Goal: Task Accomplishment & Management: Manage account settings

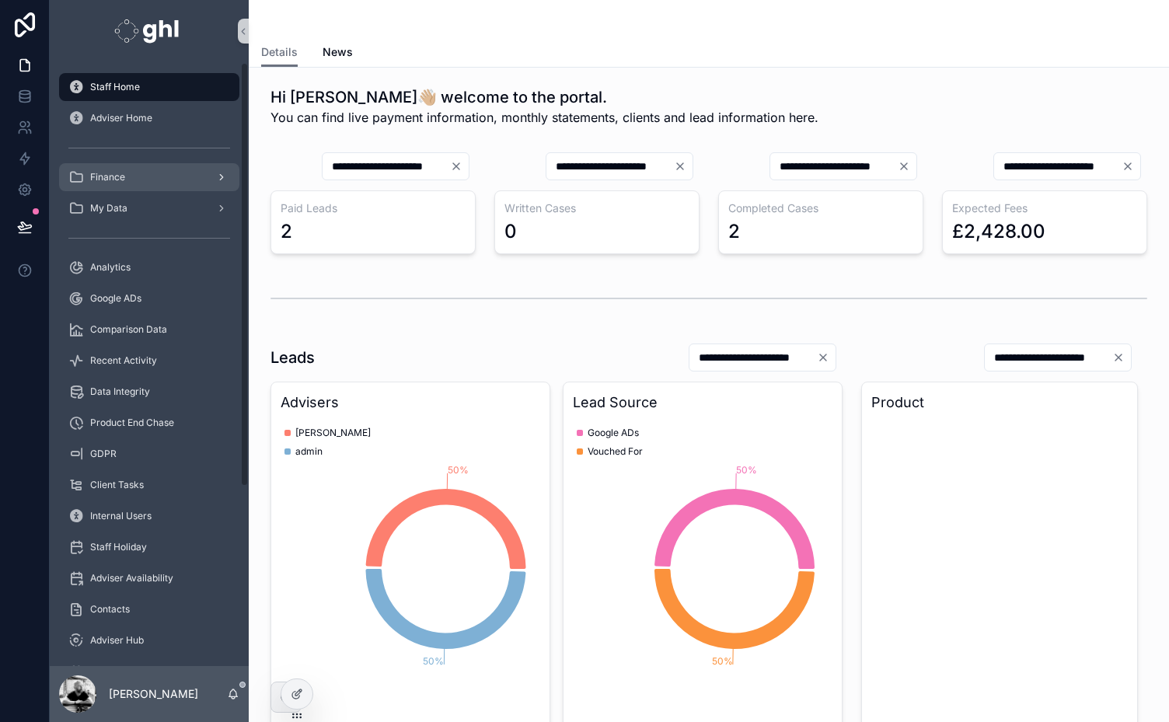
click at [106, 182] on span "Finance" at bounding box center [107, 177] width 35 height 12
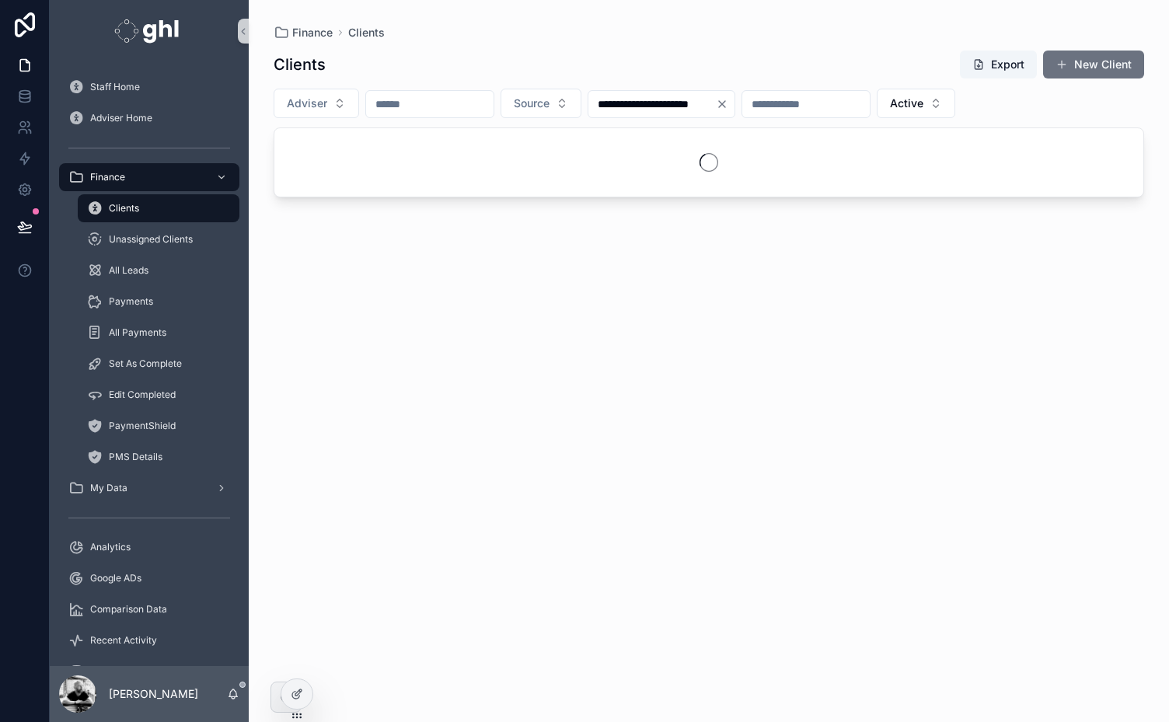
click at [411, 106] on input "scrollable content" at bounding box center [429, 104] width 127 height 22
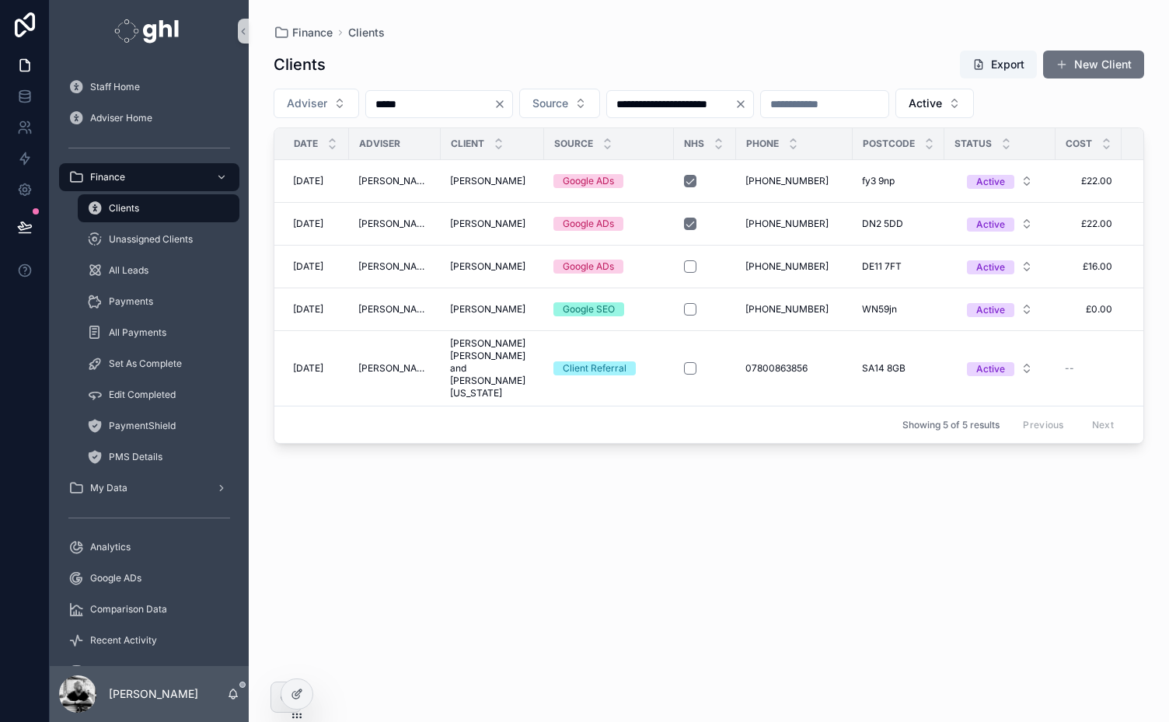
type input "*****"
click at [744, 106] on icon "Clear" at bounding box center [741, 104] width 6 height 6
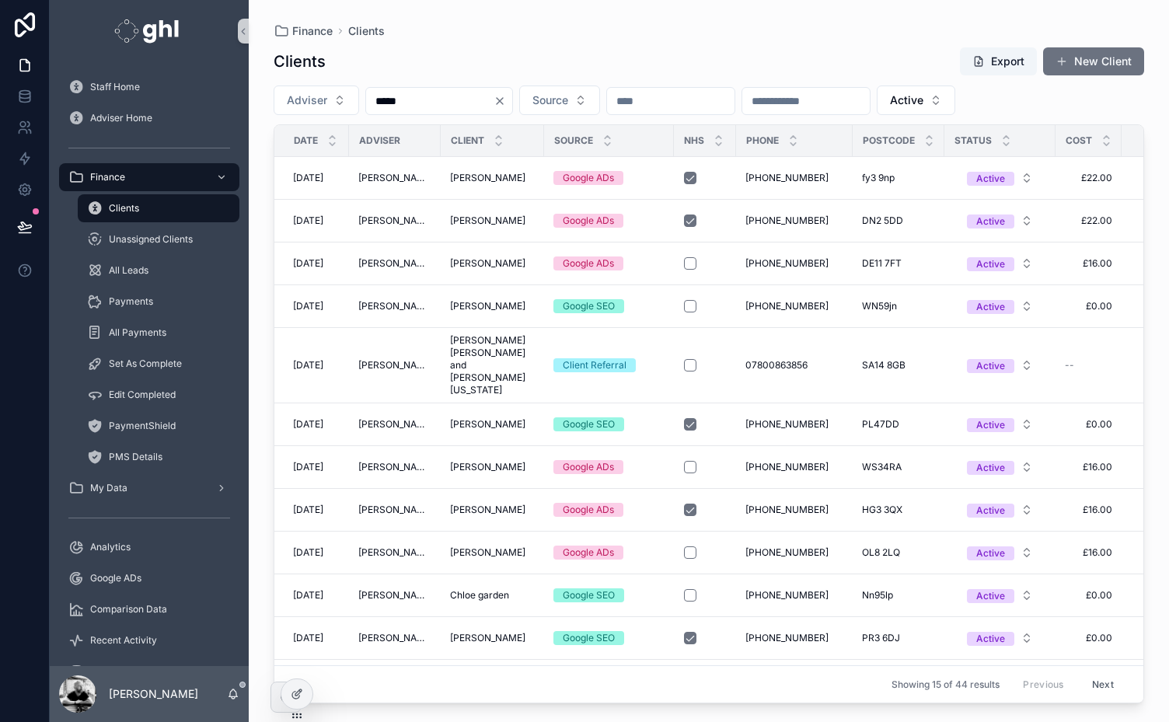
click at [431, 105] on input "*****" at bounding box center [429, 101] width 127 height 22
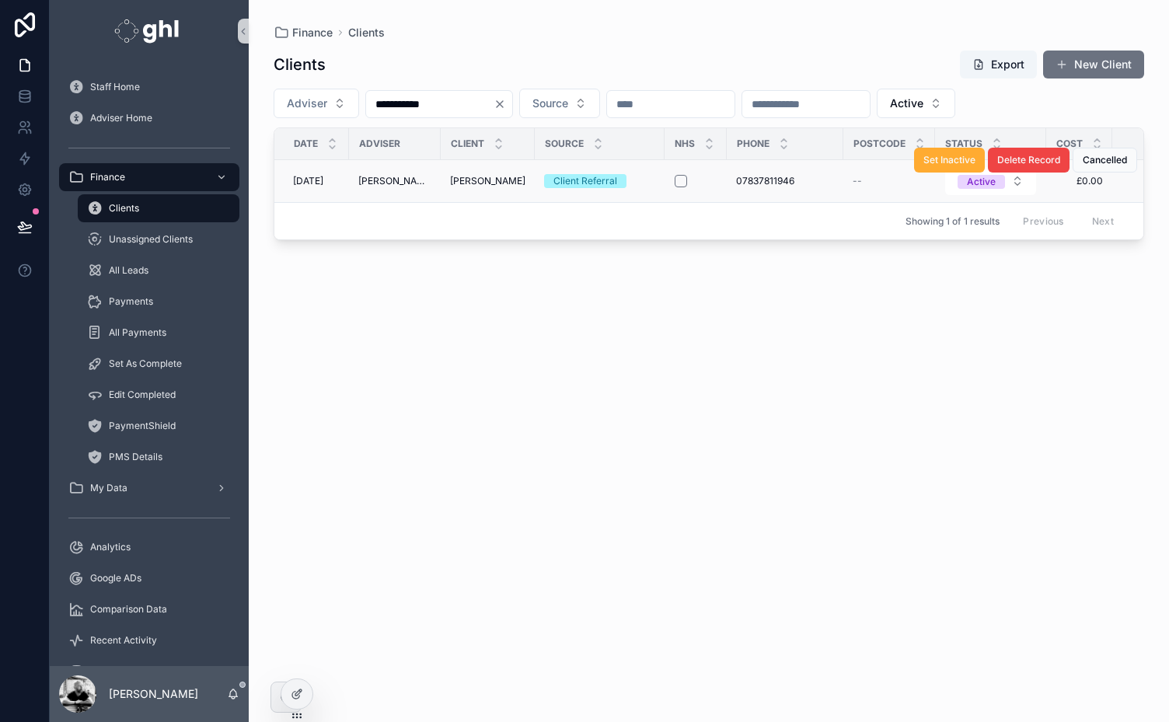
type input "**********"
click at [462, 182] on span "[PERSON_NAME]" at bounding box center [487, 181] width 75 height 12
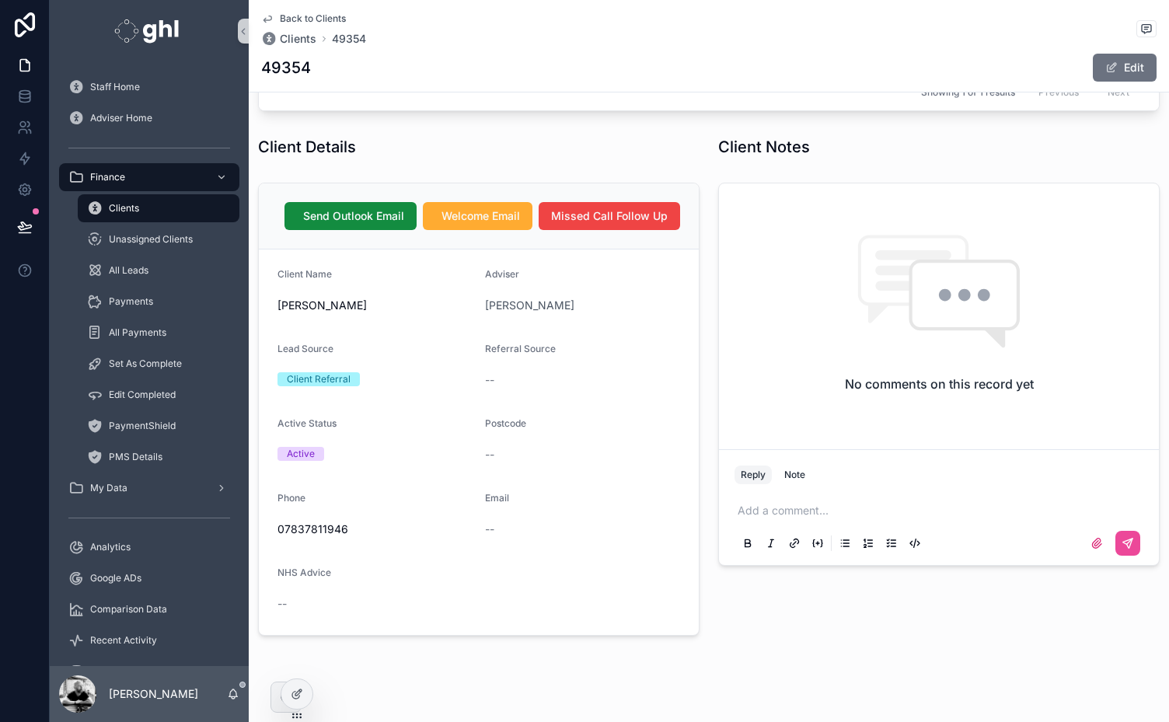
scroll to position [435, 0]
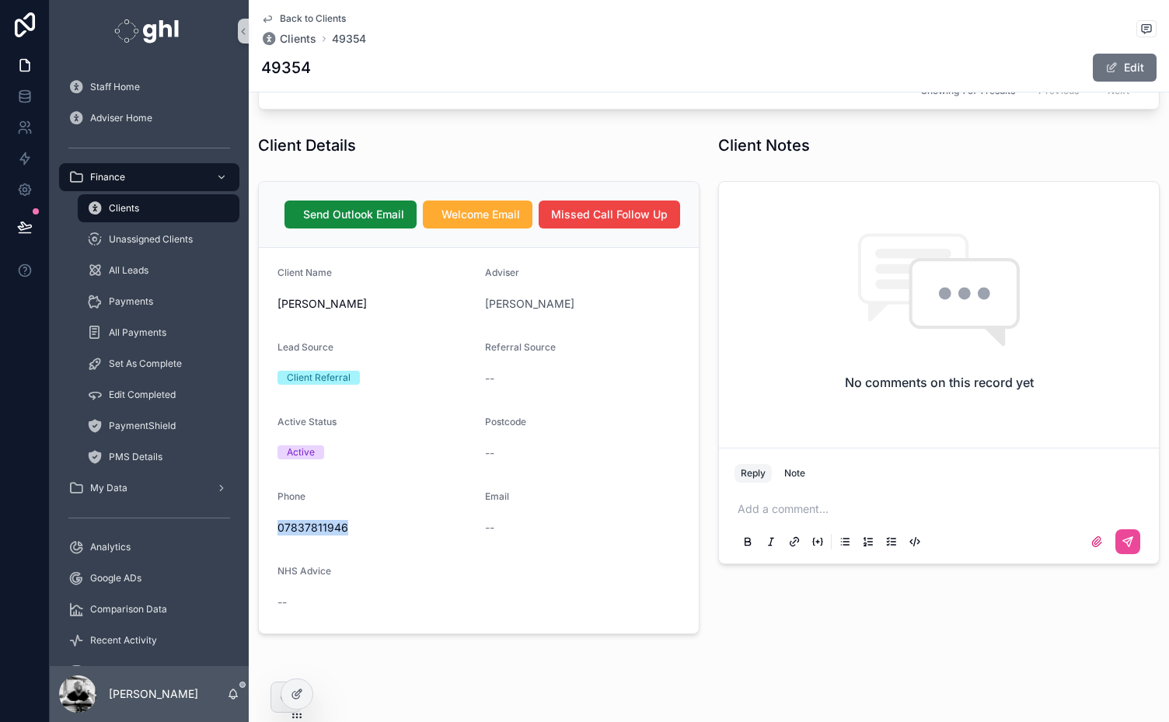
drag, startPoint x: 320, startPoint y: 522, endPoint x: 263, endPoint y: 527, distance: 57.7
click at [263, 527] on form "Client Name [PERSON_NAME] Adviser [PERSON_NAME] Lead Source Client Referral Ref…" at bounding box center [479, 440] width 440 height 385
copy span "07837811946"
drag, startPoint x: 354, startPoint y: 528, endPoint x: 275, endPoint y: 527, distance: 79.3
click at [275, 527] on form "Client Name [PERSON_NAME] Adviser [PERSON_NAME] Lead Source Client Referral Ref…" at bounding box center [479, 440] width 440 height 385
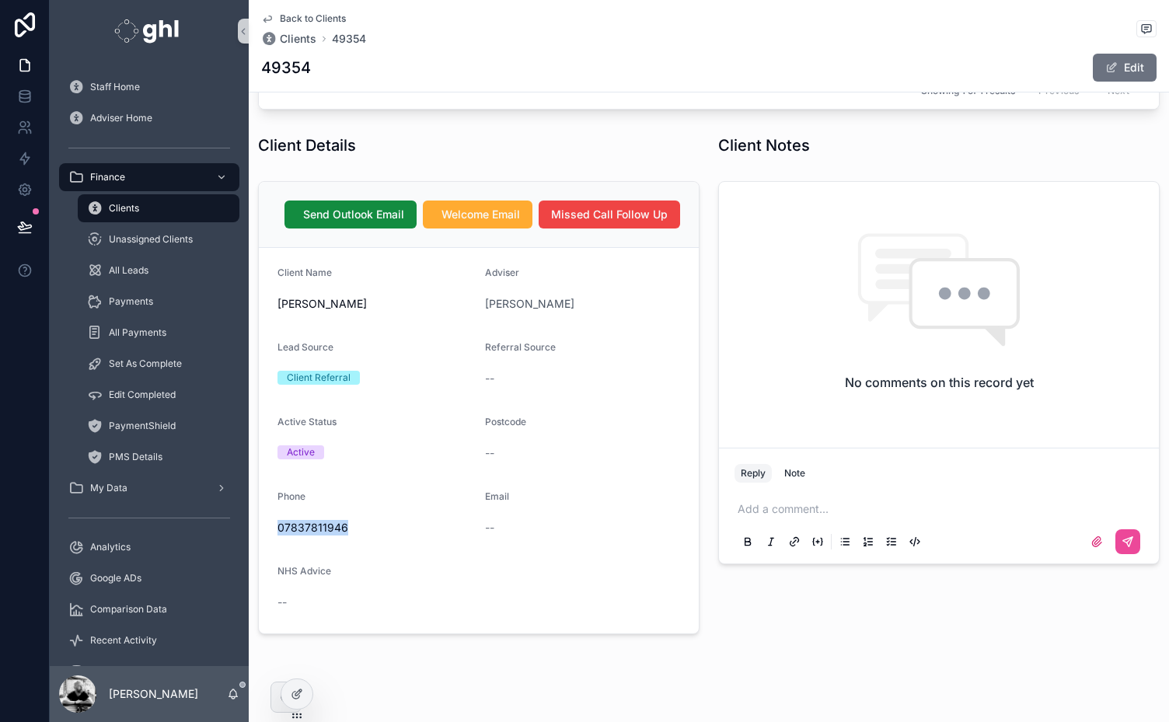
copy span "07837811946"
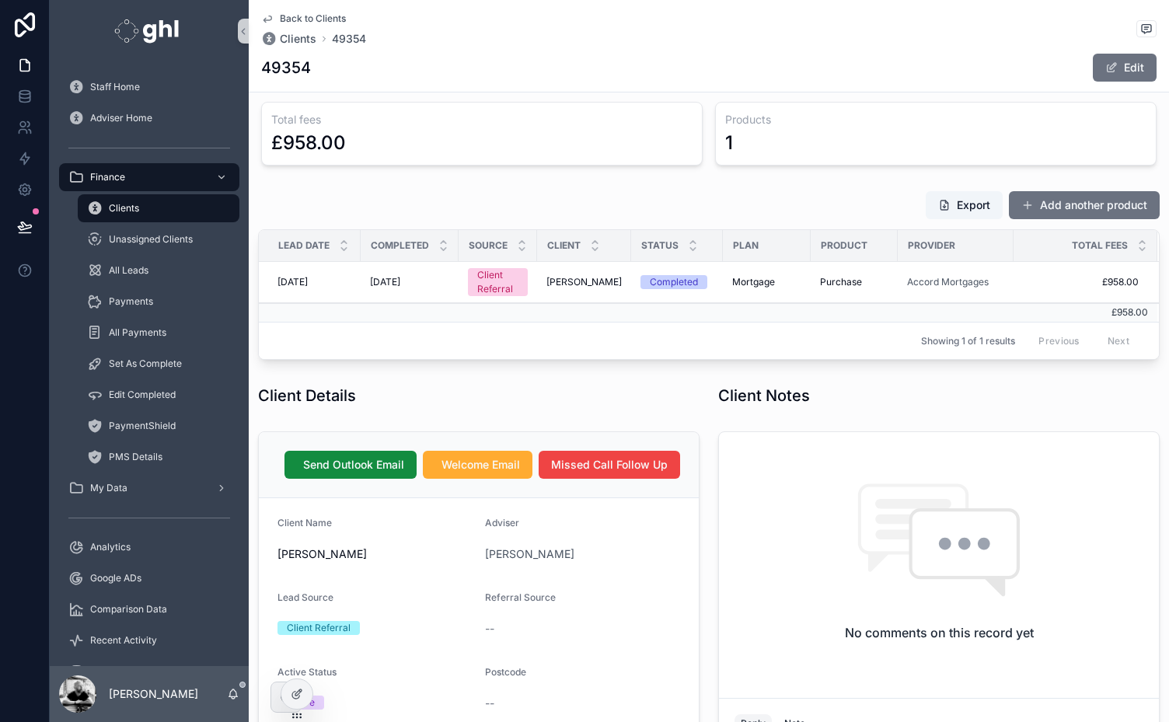
scroll to position [183, 0]
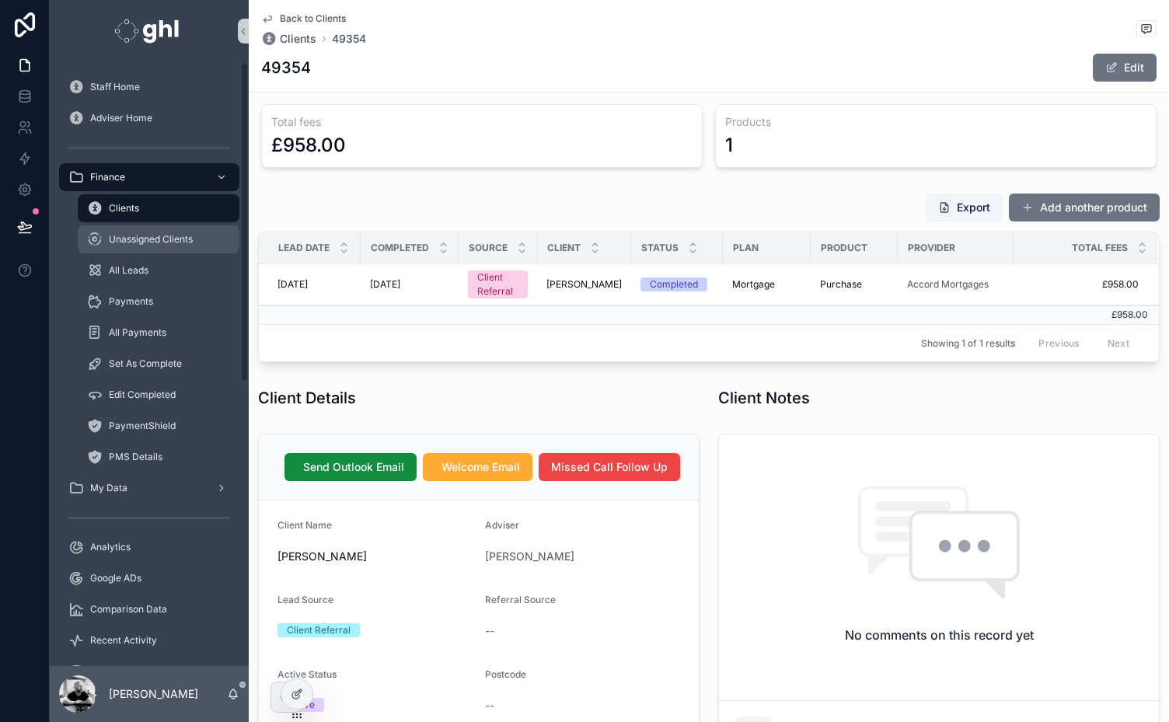
click at [145, 239] on span "Unassigned Clients" at bounding box center [151, 239] width 84 height 12
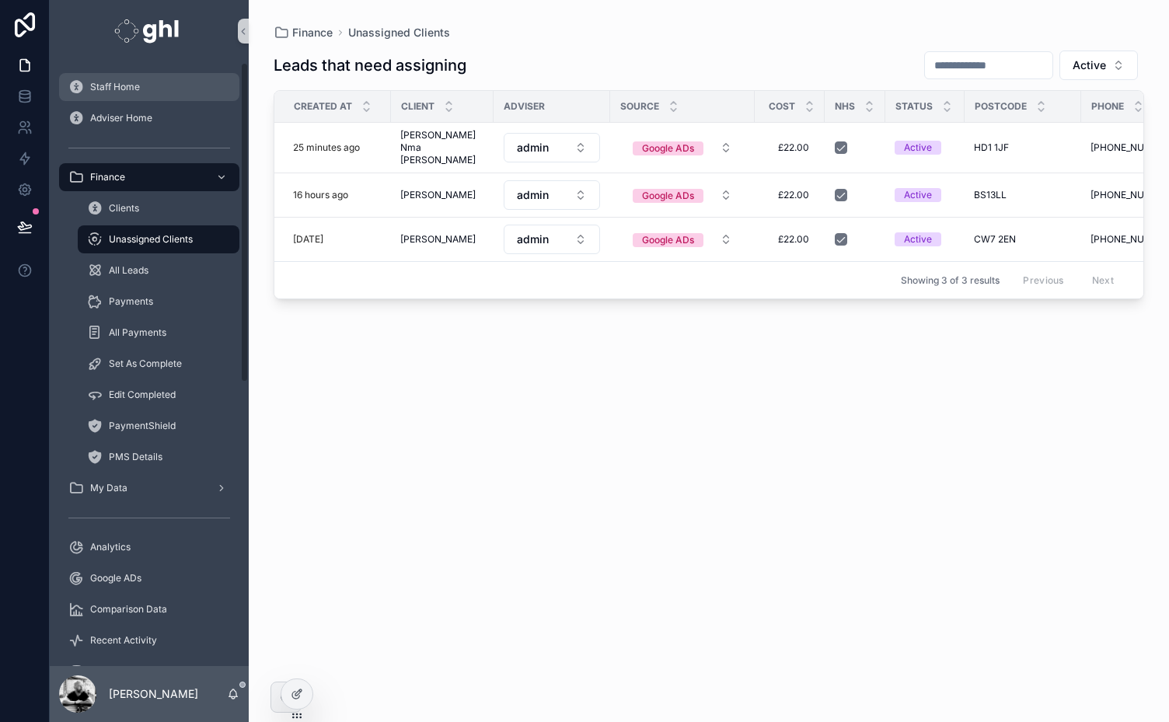
click at [104, 86] on span "Staff Home" at bounding box center [115, 87] width 50 height 12
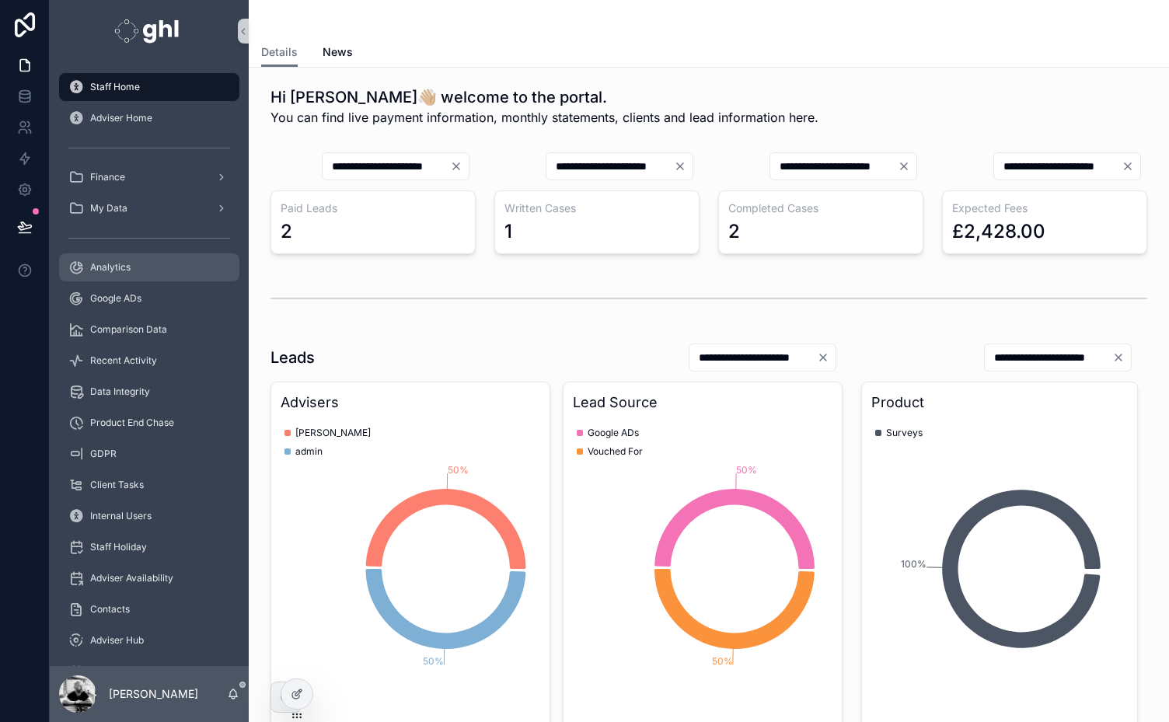
click at [101, 260] on div "Analytics" at bounding box center [149, 267] width 162 height 25
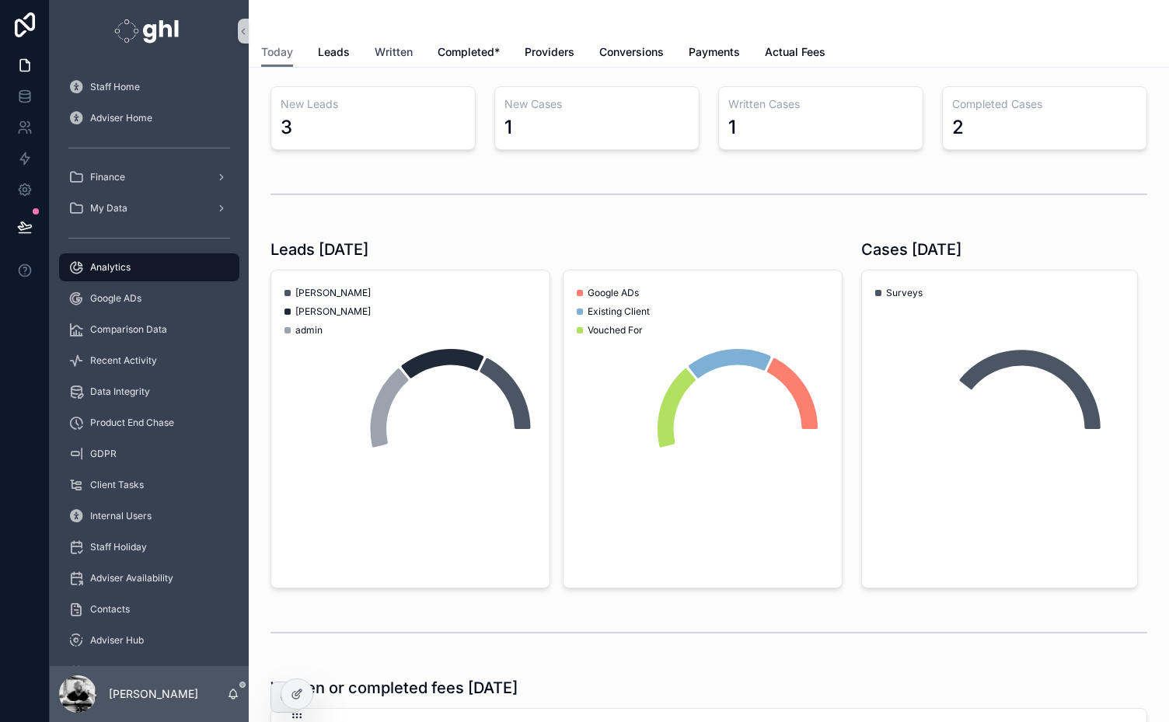
click at [393, 48] on span "Written" at bounding box center [394, 52] width 38 height 16
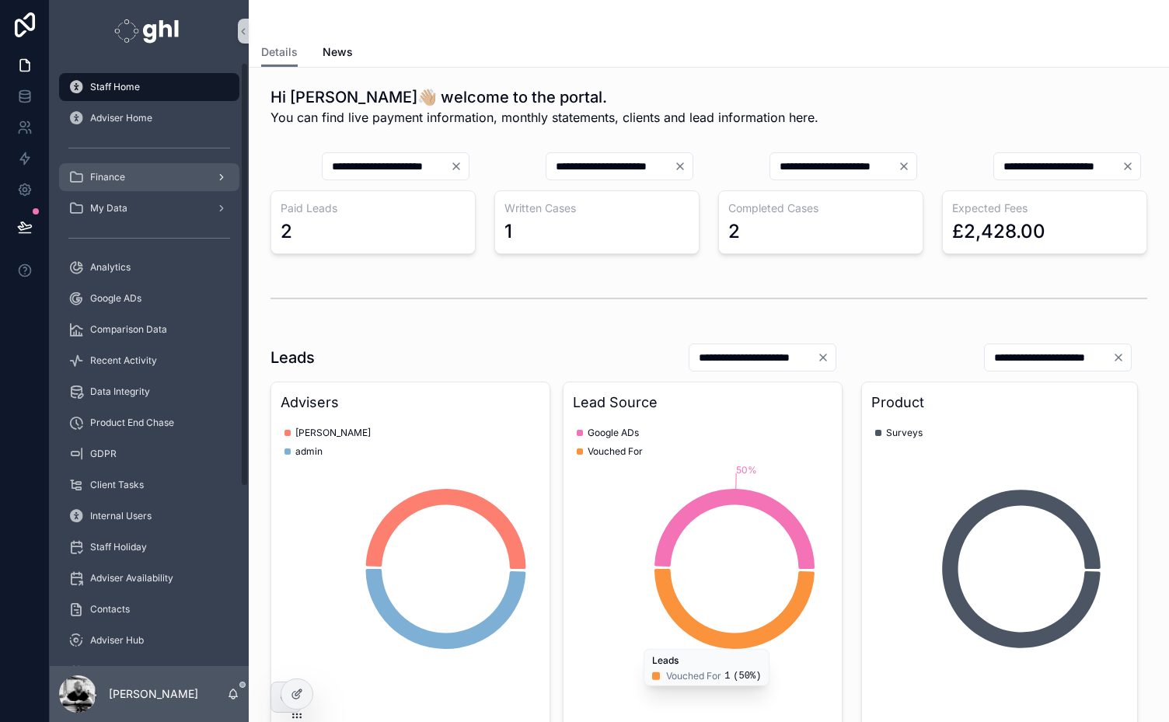
click at [125, 173] on div "Finance" at bounding box center [149, 177] width 162 height 25
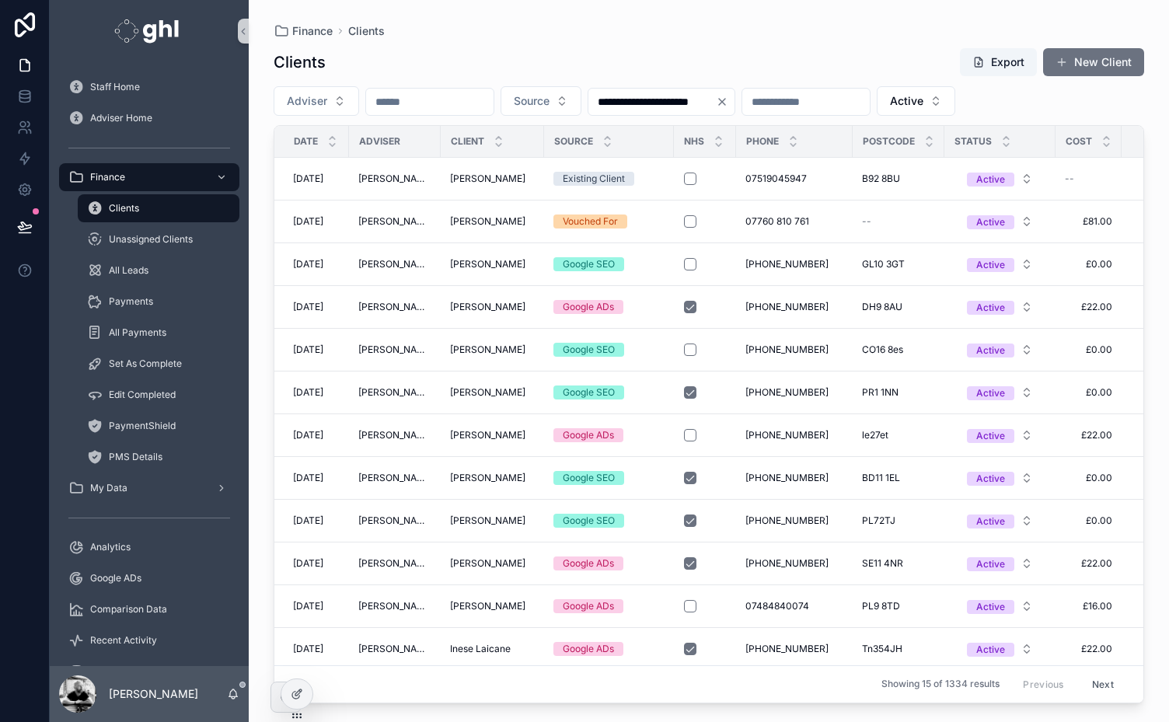
click at [420, 105] on input "scrollable content" at bounding box center [429, 102] width 127 height 22
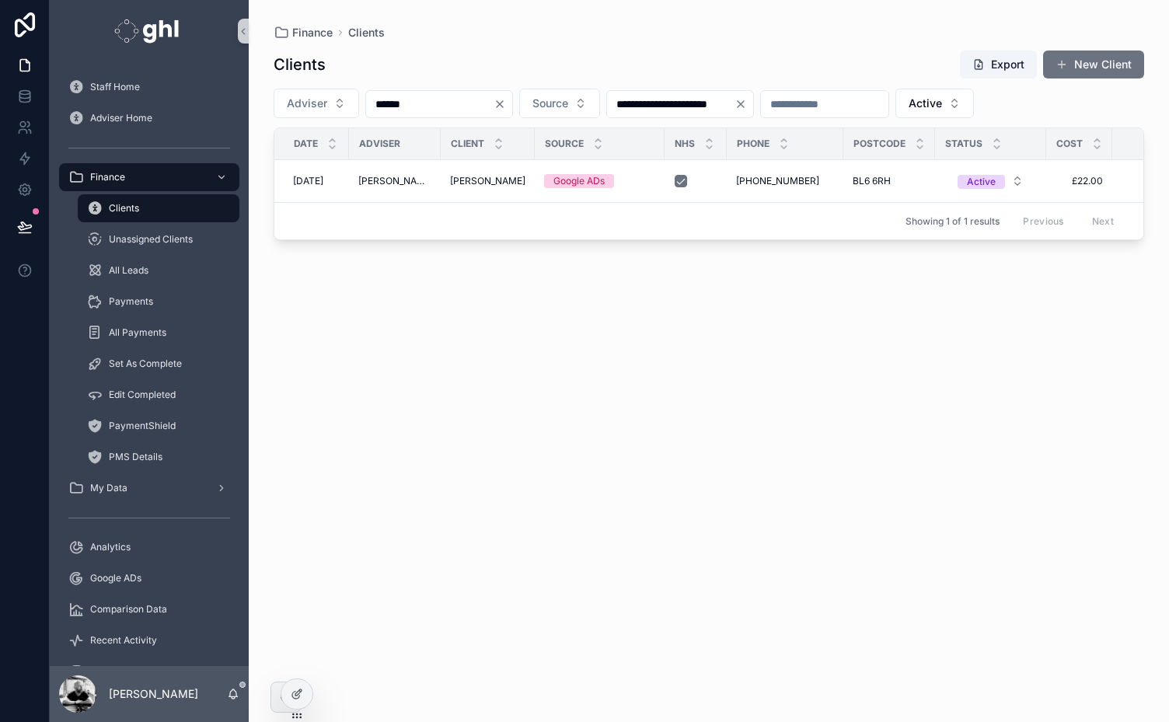
type input "******"
click at [410, 176] on span "[PERSON_NAME]" at bounding box center [394, 181] width 73 height 12
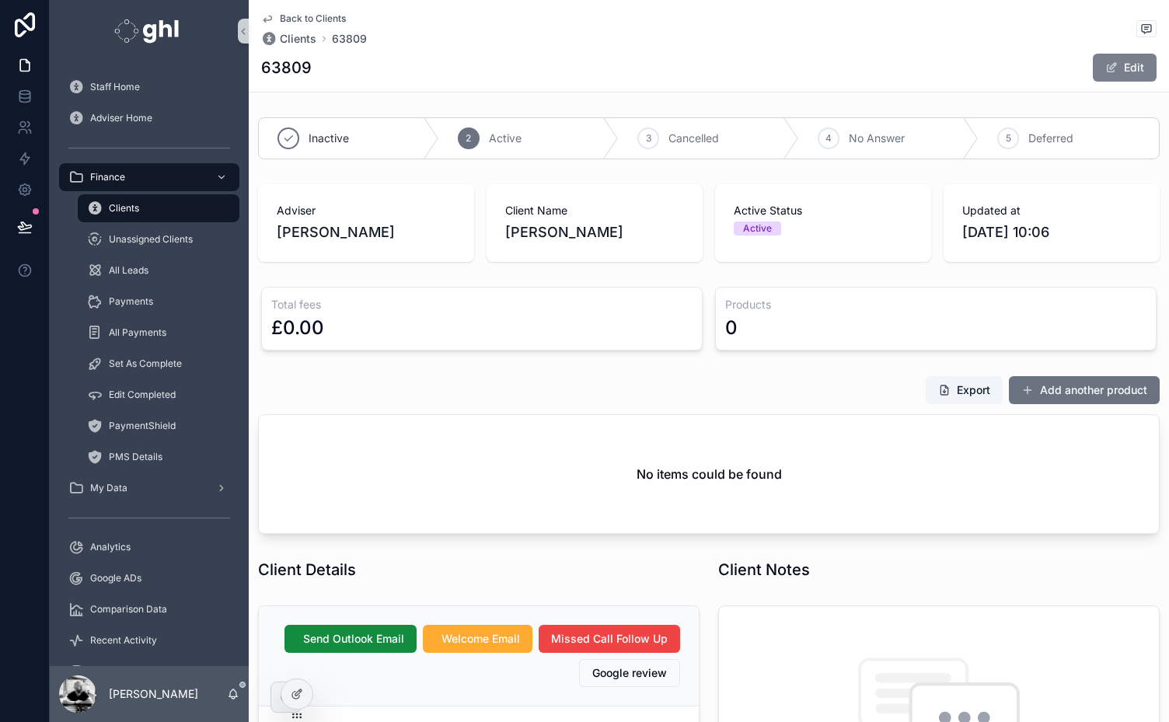
click at [1123, 71] on button "Edit" at bounding box center [1125, 68] width 64 height 28
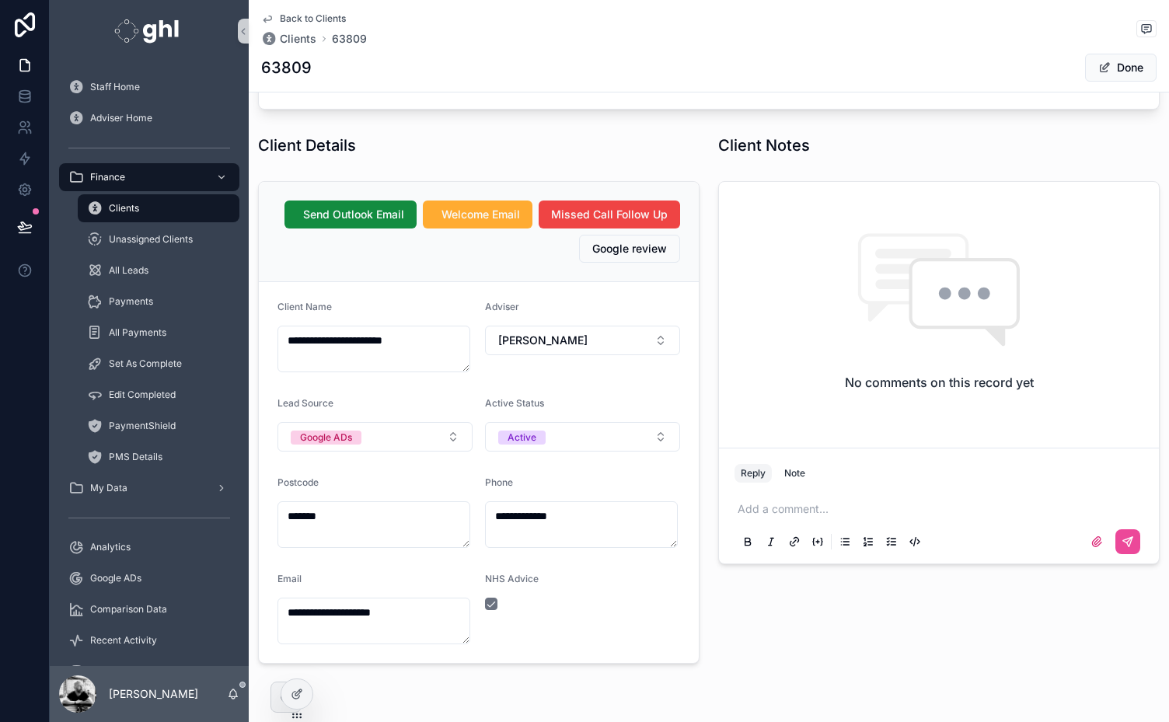
scroll to position [456, 0]
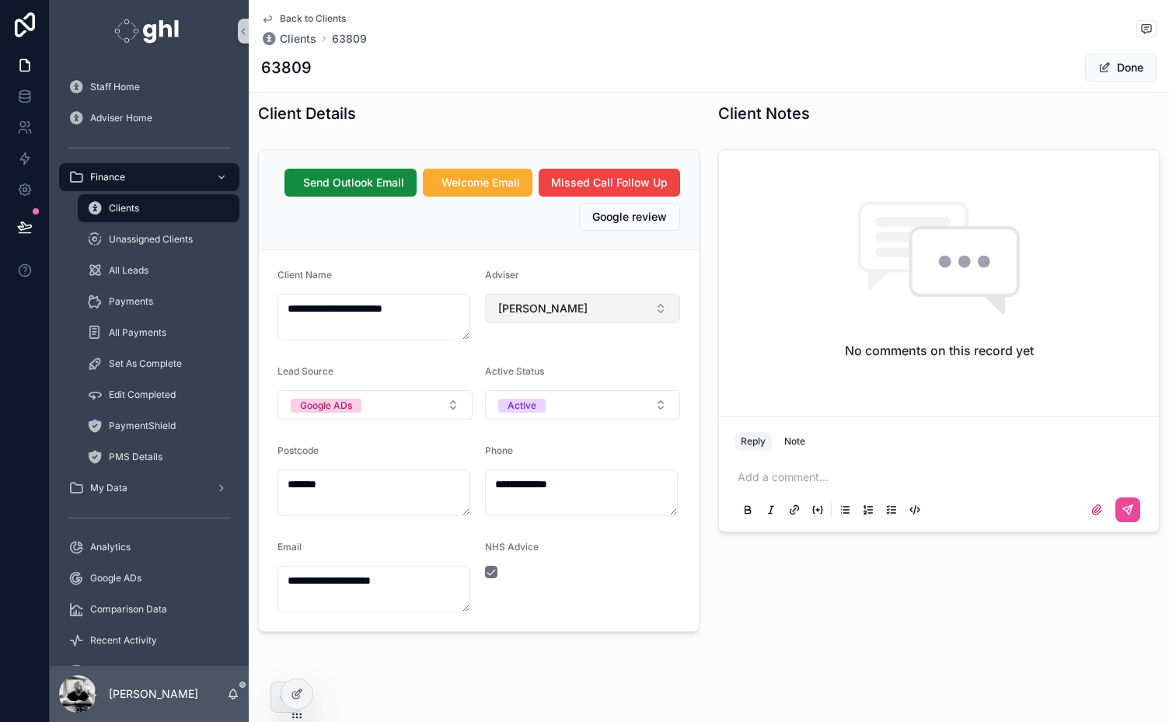
click at [625, 323] on button "[PERSON_NAME]" at bounding box center [582, 309] width 195 height 30
type input "***"
click at [530, 395] on span "[PERSON_NAME]" at bounding box center [535, 390] width 89 height 16
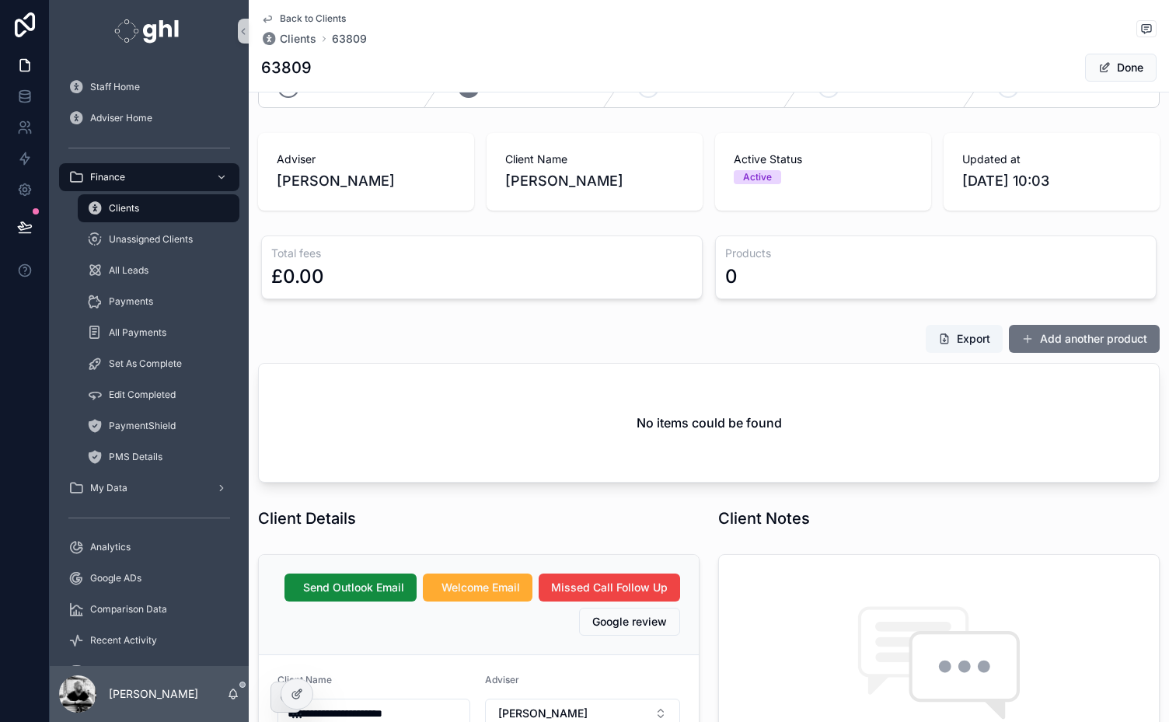
scroll to position [28, 0]
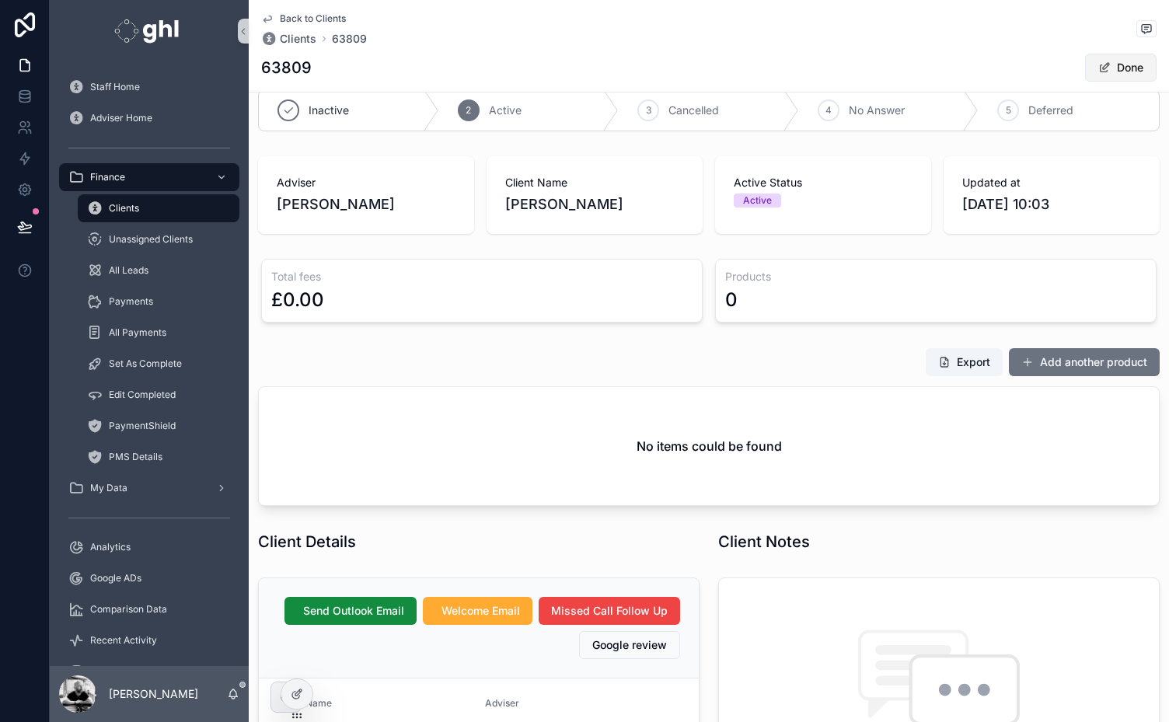
click at [1116, 65] on button "Done" at bounding box center [1121, 68] width 72 height 28
click at [313, 15] on span "Back to Clients" at bounding box center [313, 18] width 66 height 12
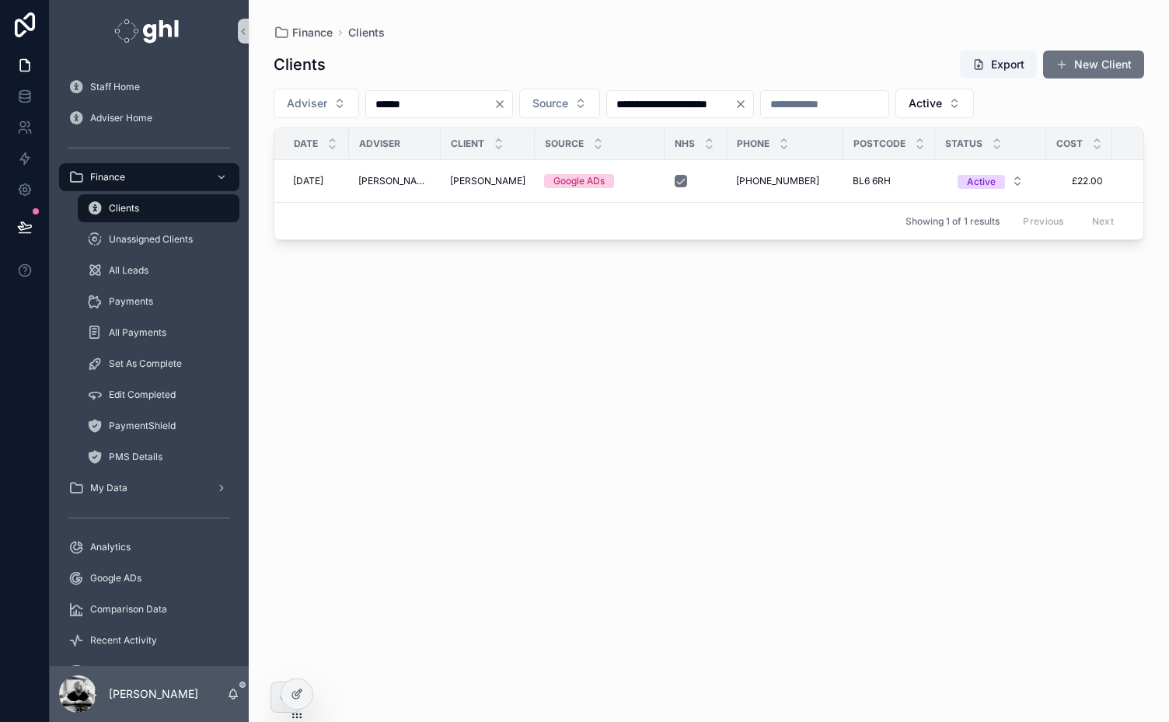
click at [309, 15] on div "**********" at bounding box center [709, 351] width 920 height 703
click at [110, 85] on span "Staff Home" at bounding box center [115, 87] width 50 height 12
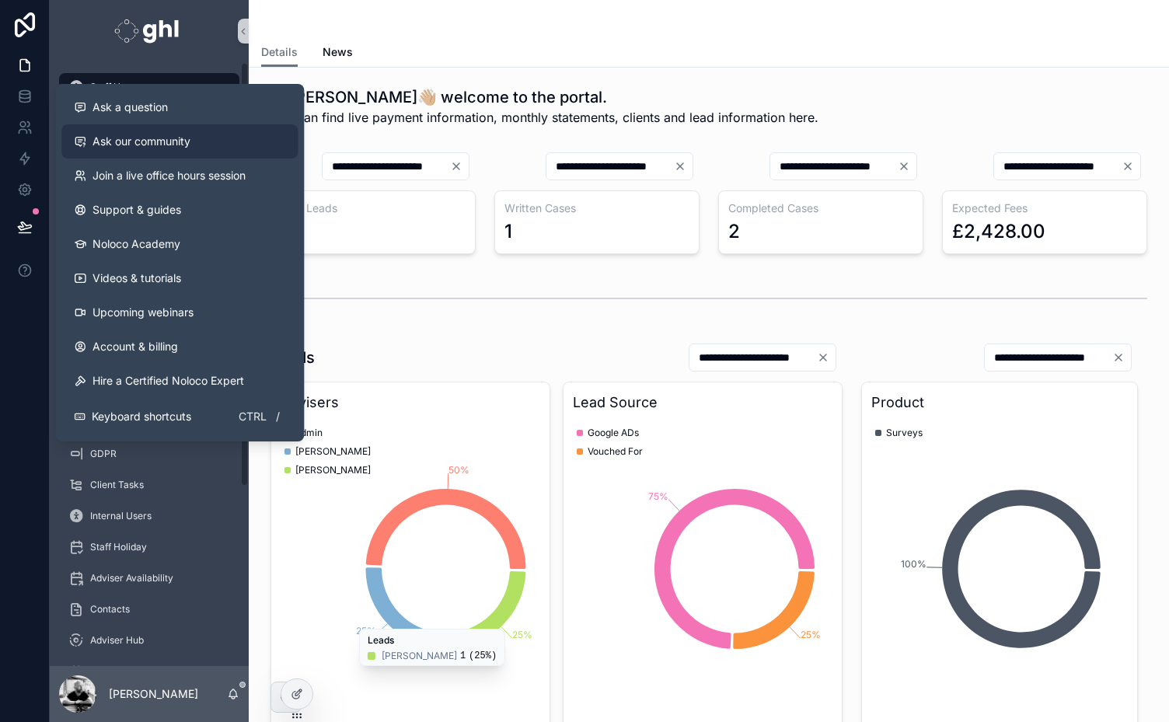
click at [159, 140] on span "Ask our community" at bounding box center [141, 142] width 98 height 16
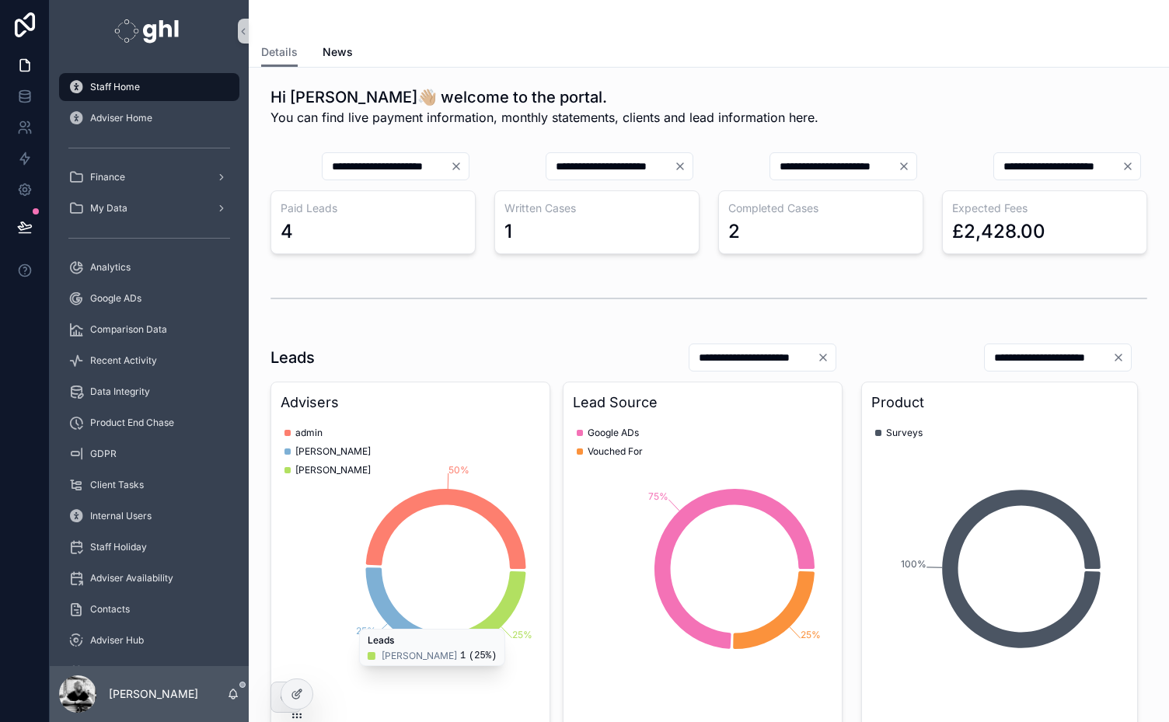
click at [682, 54] on div "Details News" at bounding box center [708, 52] width 895 height 30
